Goal: Find specific page/section: Find specific page/section

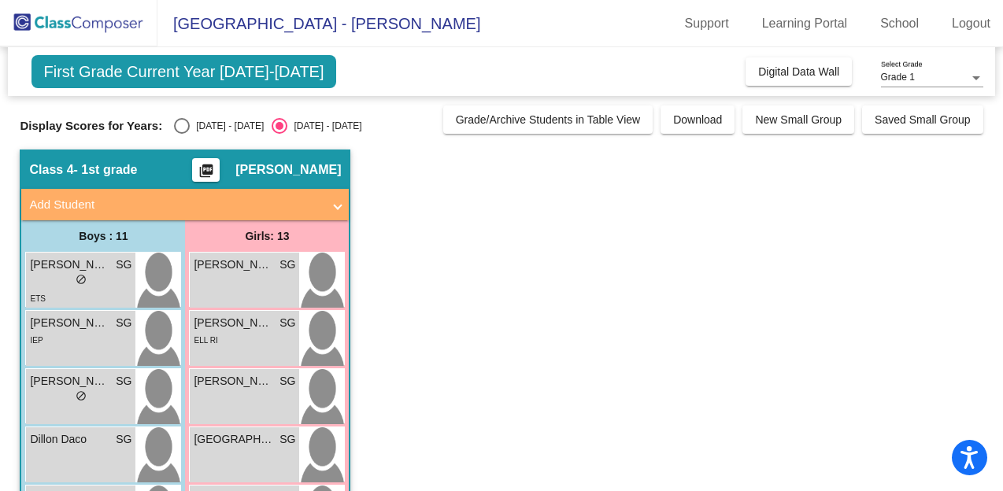
click at [181, 126] on div "Select an option" at bounding box center [182, 126] width 16 height 16
click at [181, 134] on input "[DATE] - [DATE]" at bounding box center [181, 134] width 1 height 1
radio input "true"
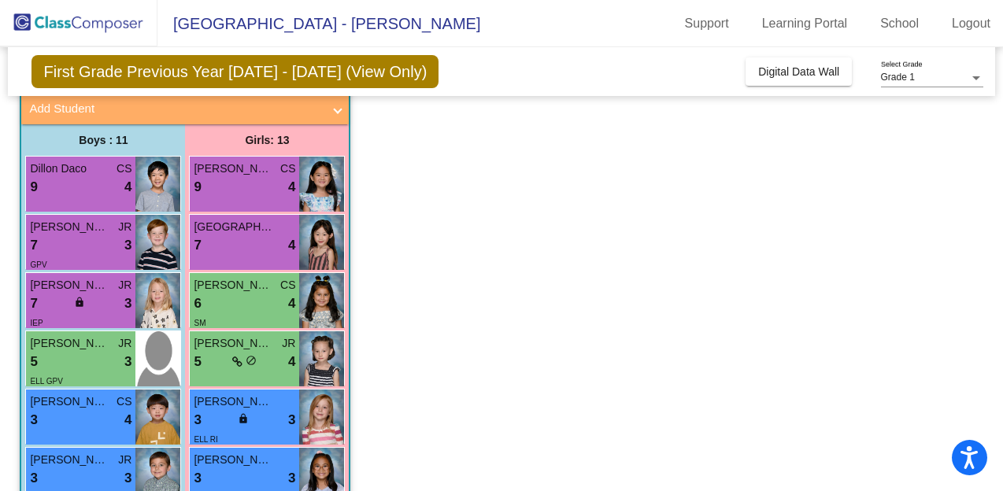
scroll to position [99, 0]
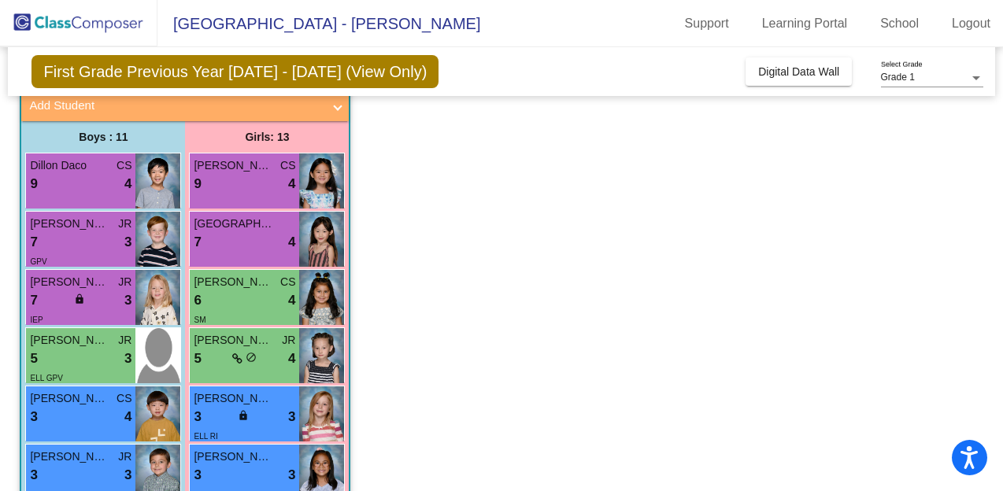
click at [279, 35] on input "[DATE] - [DATE]" at bounding box center [279, 35] width 1 height 1
radio input "true"
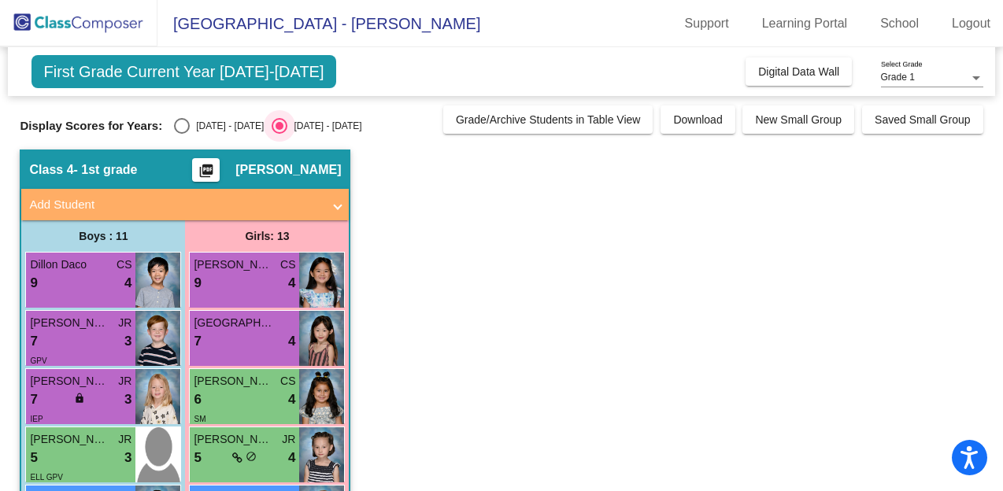
click at [181, 134] on input "[DATE] - [DATE]" at bounding box center [181, 134] width 1 height 1
radio input "true"
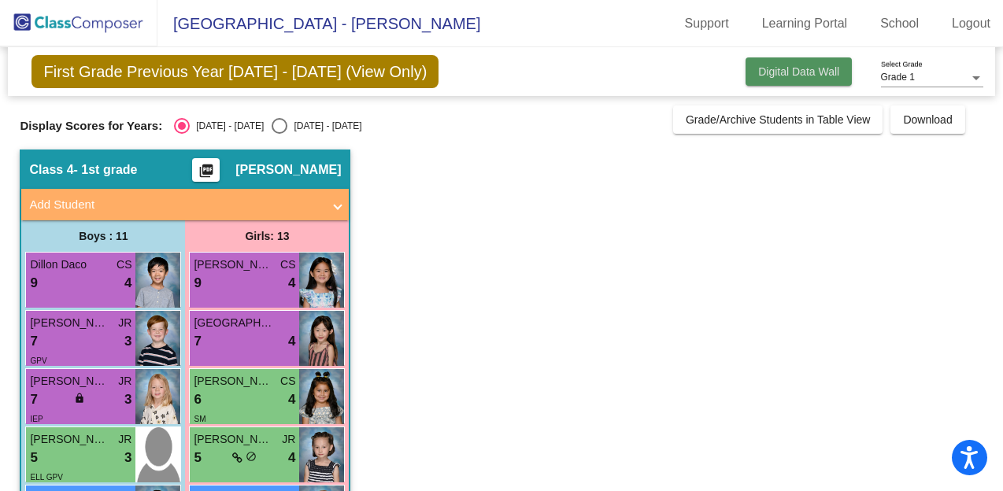
click at [781, 73] on span "Digital Data Wall" at bounding box center [798, 71] width 81 height 13
